Goal: Task Accomplishment & Management: Manage account settings

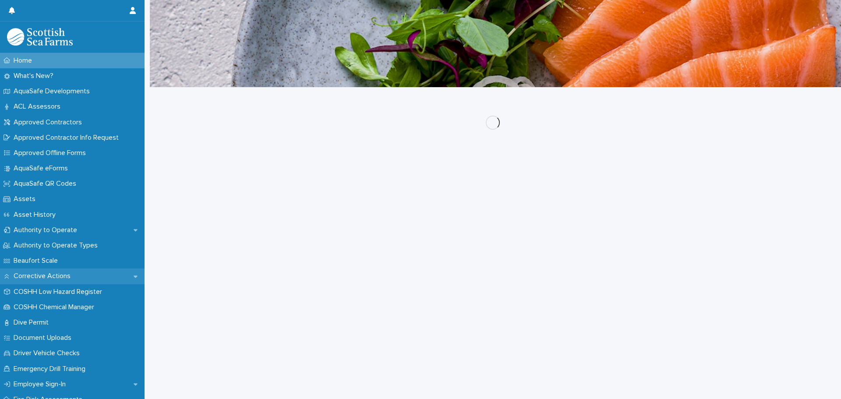
scroll to position [44, 0]
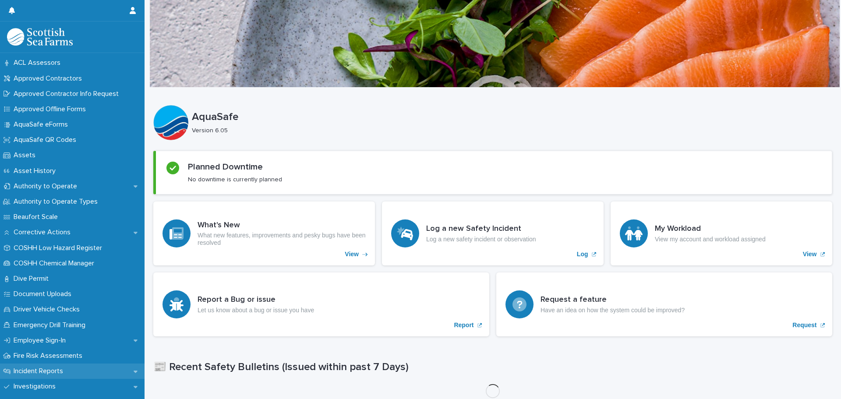
click at [49, 367] on p "Incident Reports" at bounding box center [40, 371] width 60 height 8
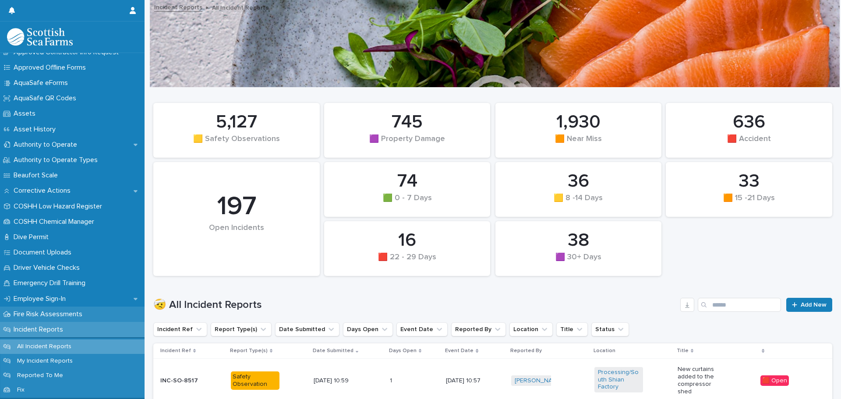
scroll to position [88, 0]
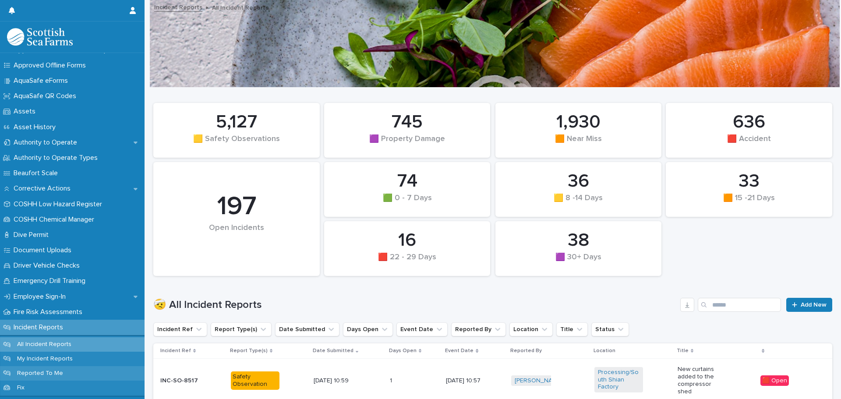
click at [46, 372] on p "Reported To Me" at bounding box center [40, 373] width 60 height 7
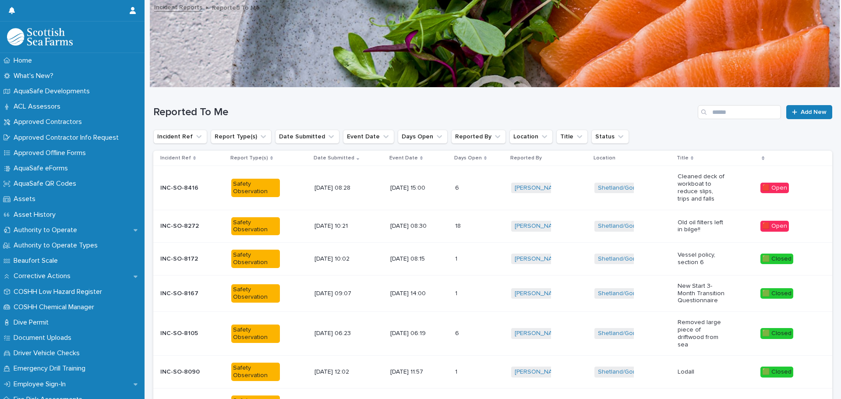
click at [340, 223] on p "[DATE] 10:21" at bounding box center [338, 226] width 49 height 7
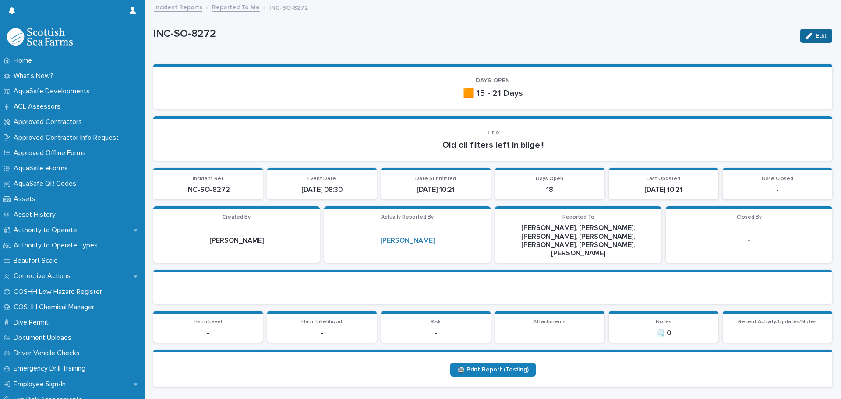
click at [816, 37] on span "Edit" at bounding box center [821, 36] width 11 height 6
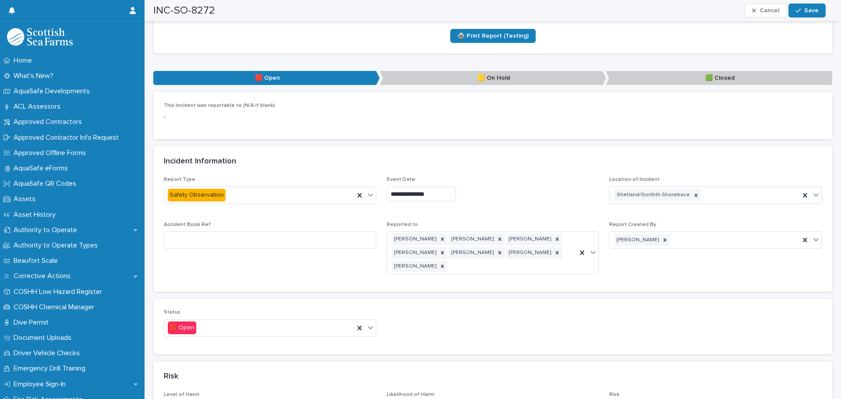
scroll to position [394, 0]
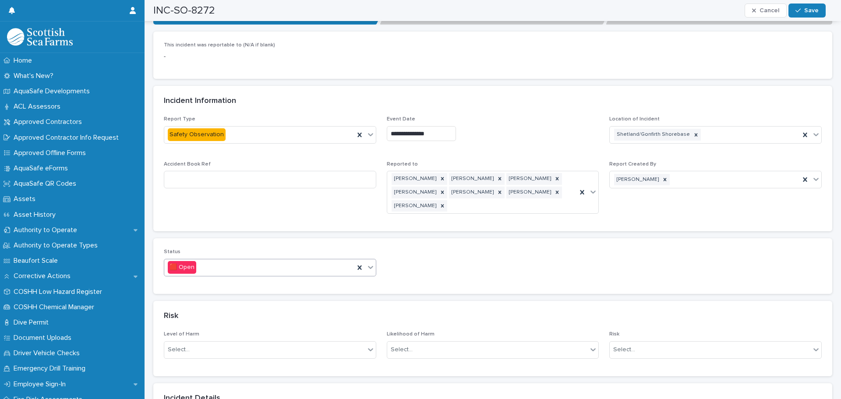
click at [367, 263] on icon at bounding box center [370, 267] width 9 height 9
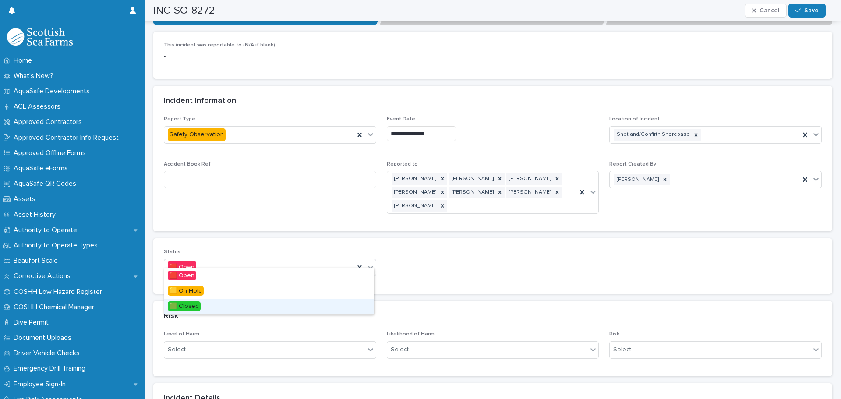
click at [202, 307] on div "🟩 Closed" at bounding box center [268, 306] width 209 height 15
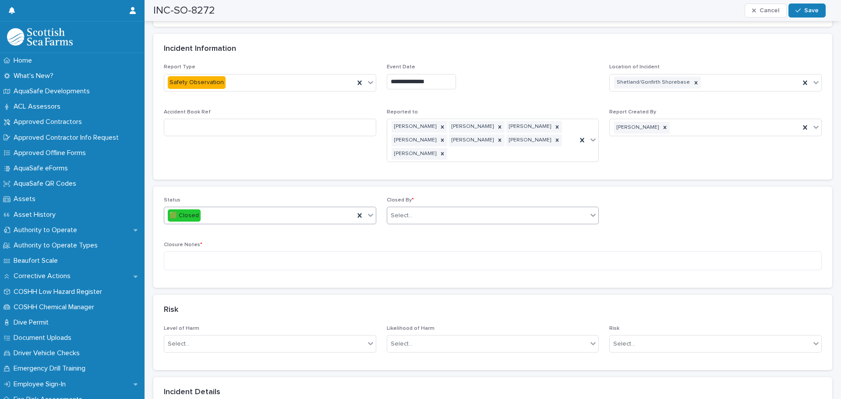
click at [416, 208] on div "Select..." at bounding box center [487, 215] width 201 height 14
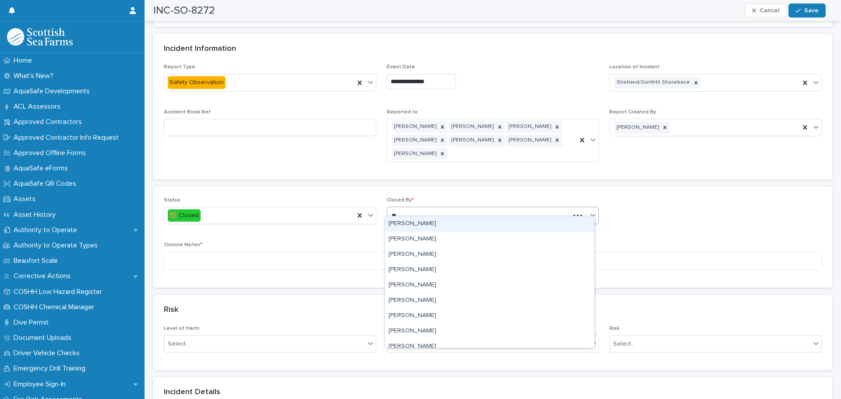
type input "***"
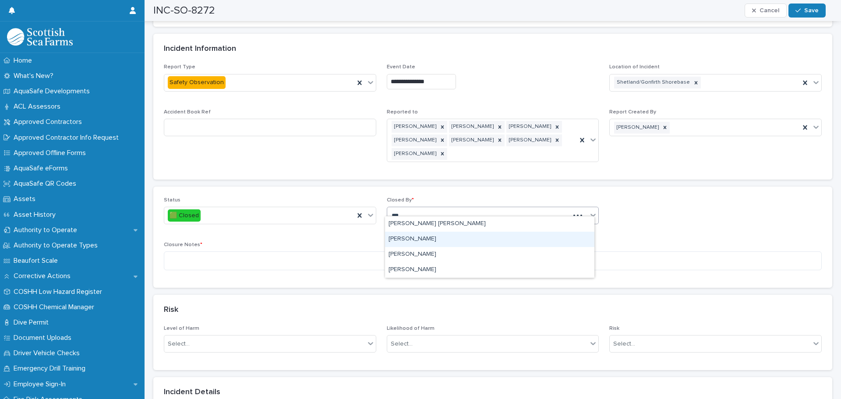
click at [427, 234] on div "[PERSON_NAME]" at bounding box center [489, 239] width 209 height 15
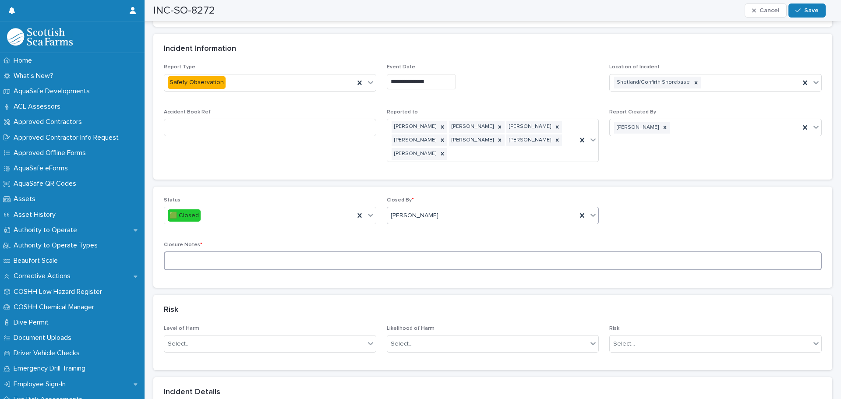
click at [215, 251] on textarea at bounding box center [493, 260] width 658 height 19
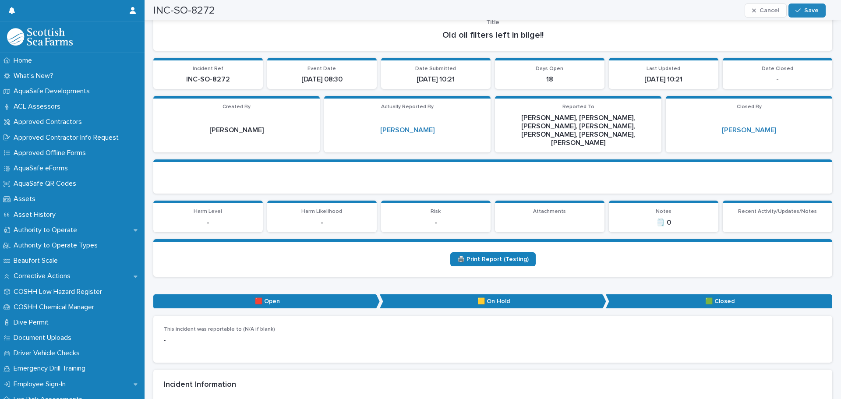
scroll to position [0, 0]
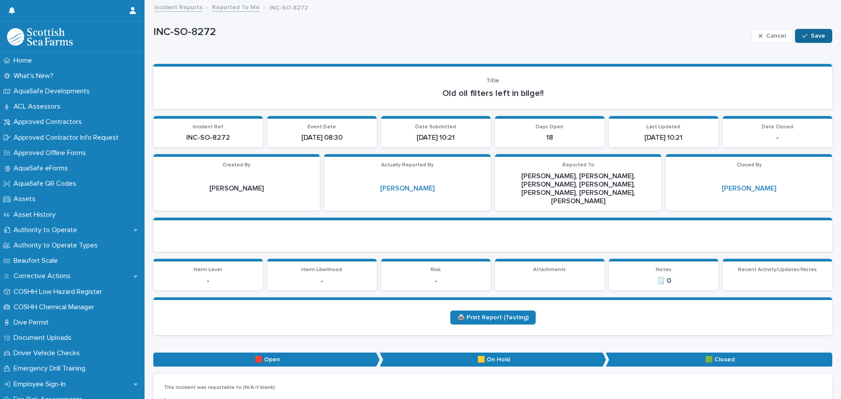
type textarea "**********"
click at [815, 33] on span "Save" at bounding box center [818, 36] width 14 height 6
click at [240, 7] on link "Reported To Me" at bounding box center [236, 7] width 48 height 10
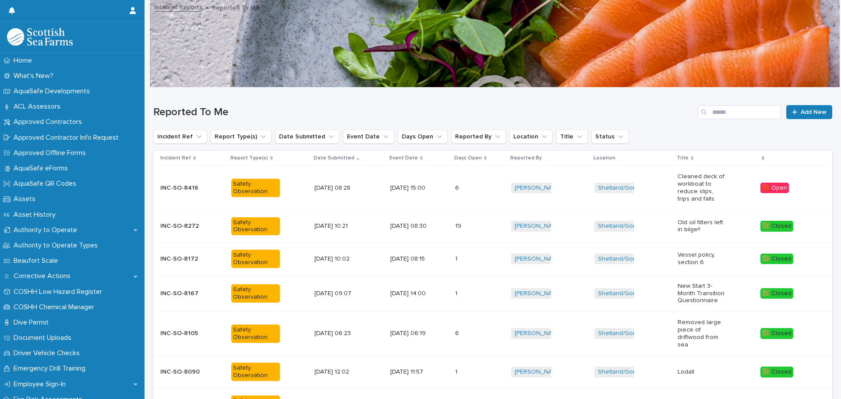
click at [387, 187] on td "[DATE] 15:00" at bounding box center [419, 188] width 65 height 44
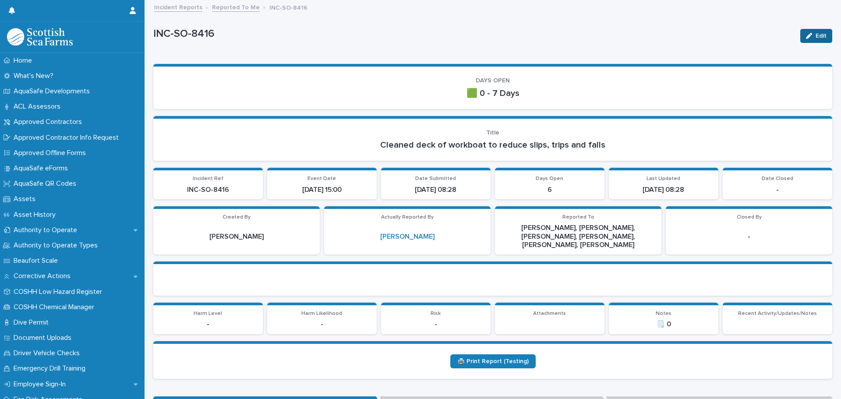
click at [806, 38] on icon "button" at bounding box center [809, 36] width 6 height 6
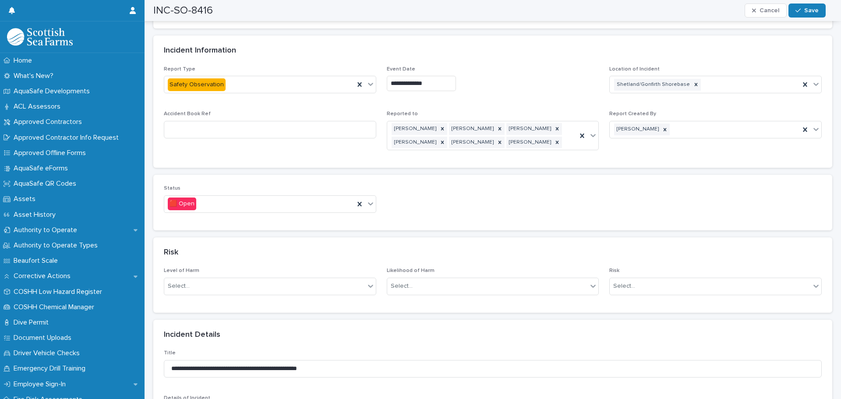
scroll to position [438, 0]
click at [371, 197] on icon at bounding box center [370, 201] width 9 height 9
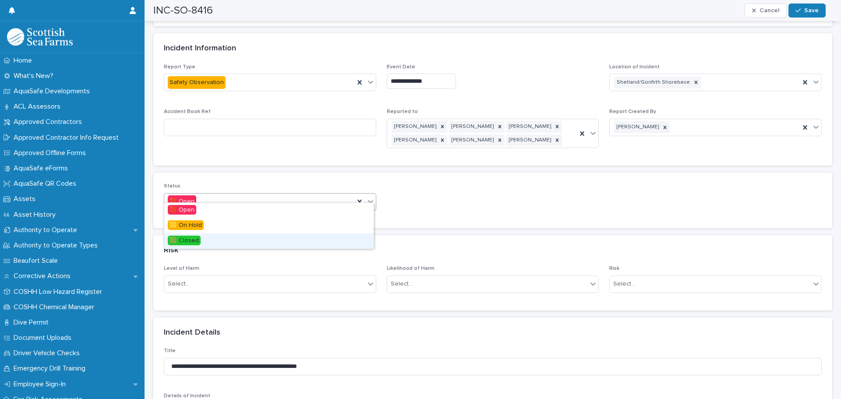
click at [183, 240] on span "🟩 Closed" at bounding box center [184, 241] width 33 height 10
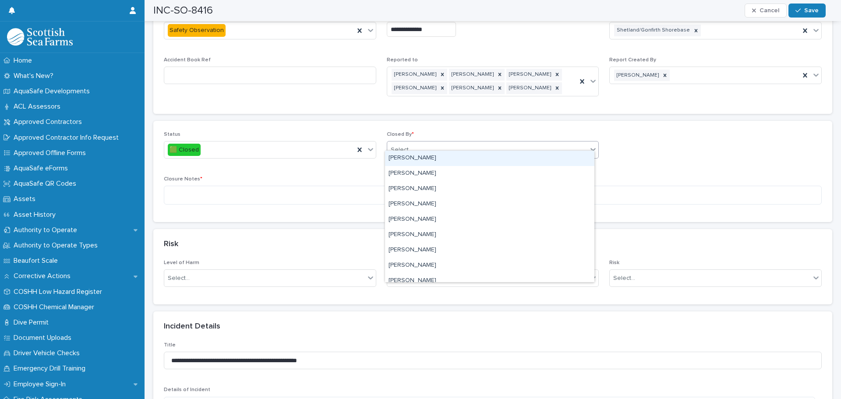
click at [414, 143] on div "Select..." at bounding box center [487, 150] width 201 height 14
type input "***"
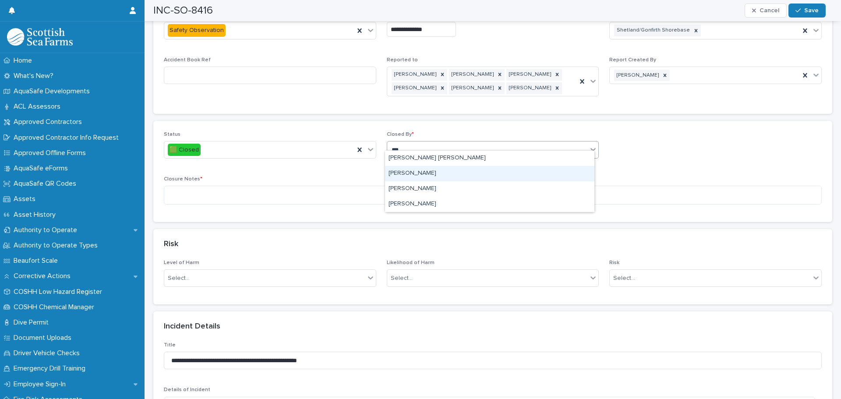
click at [442, 173] on div "[PERSON_NAME]" at bounding box center [489, 173] width 209 height 15
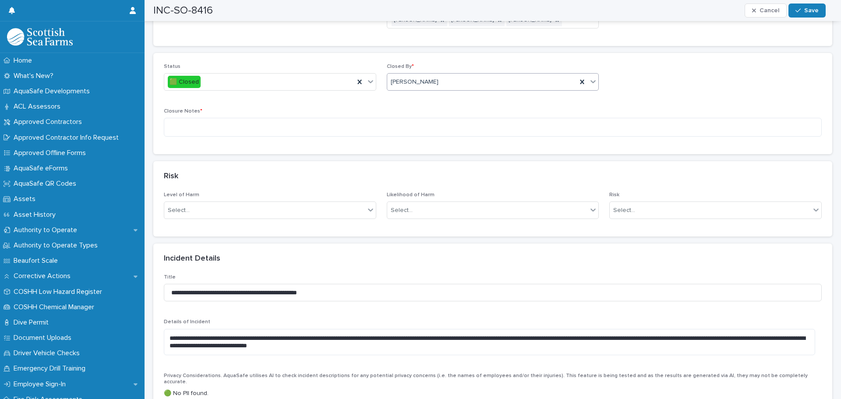
scroll to position [482, 0]
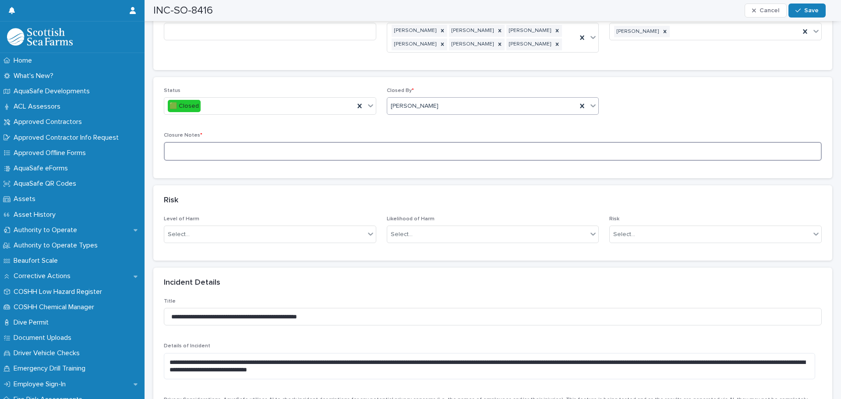
click at [214, 143] on textarea at bounding box center [493, 151] width 658 height 19
type textarea "*"
type textarea "**********"
click at [813, 10] on span "Save" at bounding box center [811, 10] width 14 height 6
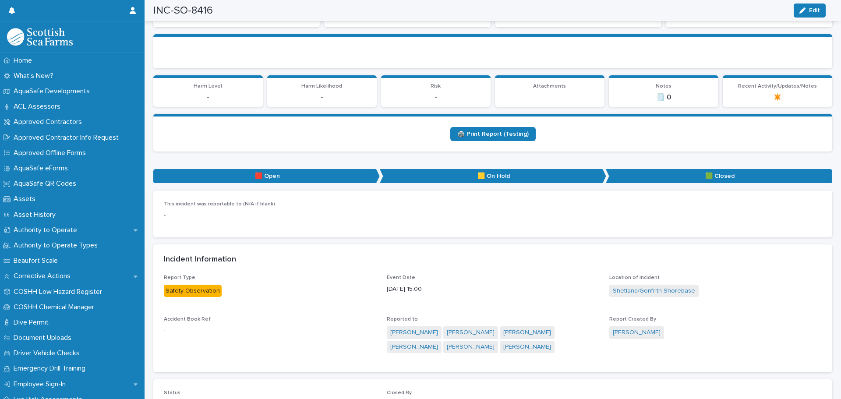
scroll to position [0, 0]
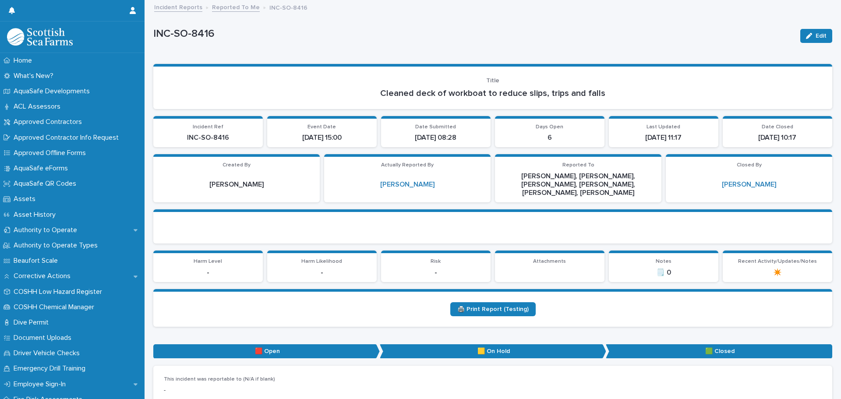
click at [235, 8] on link "Reported To Me" at bounding box center [236, 7] width 48 height 10
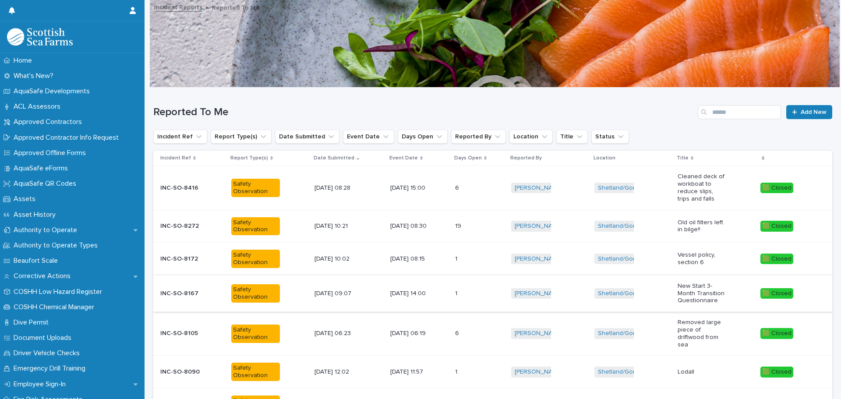
scroll to position [201, 0]
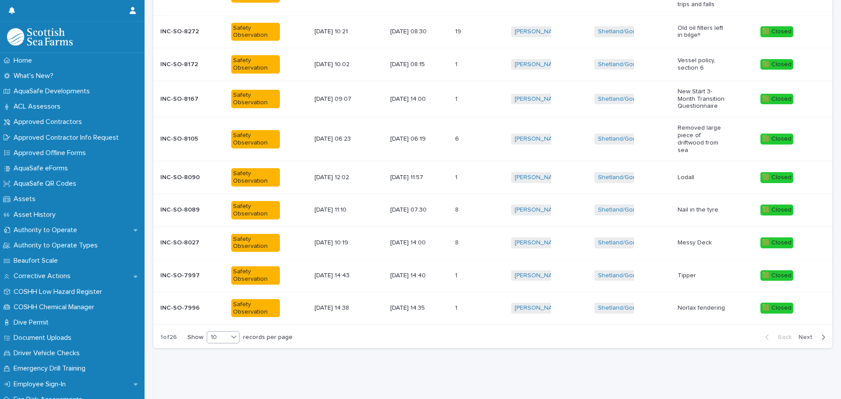
click at [225, 333] on div "10" at bounding box center [217, 337] width 21 height 9
click at [217, 363] on div "30" at bounding box center [224, 363] width 32 height 11
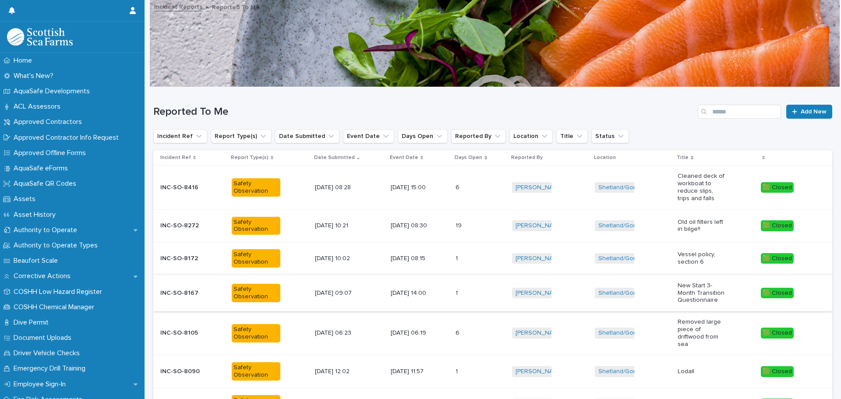
scroll to position [0, 0]
